Goal: Task Accomplishment & Management: Manage account settings

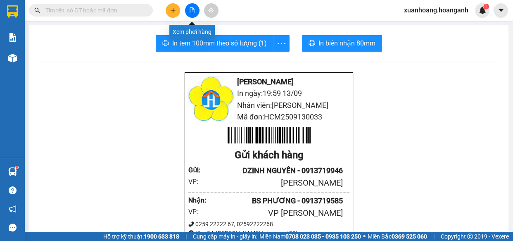
click at [192, 11] on icon "file-add" at bounding box center [192, 10] width 5 height 6
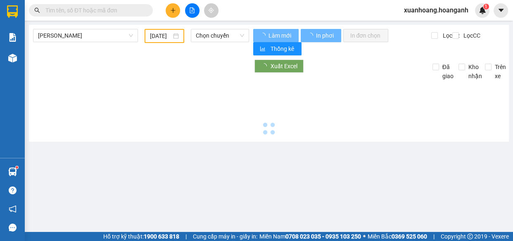
type input "[DATE]"
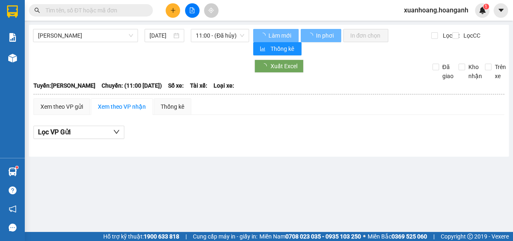
click at [433, 9] on span "xuanhoang.hoanganh" at bounding box center [436, 10] width 78 height 10
click at [430, 26] on span "Đăng xuất" at bounding box center [440, 25] width 60 height 9
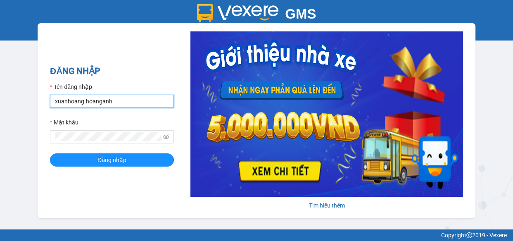
click at [121, 102] on input "xuanhoang.hoanganh" at bounding box center [112, 101] width 124 height 13
type input "maikhanh.hoanganh"
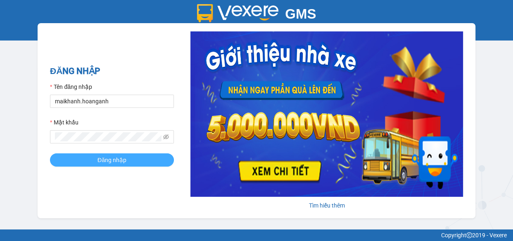
click at [128, 161] on button "Đăng nhập" at bounding box center [112, 159] width 124 height 13
